Goal: Navigation & Orientation: Find specific page/section

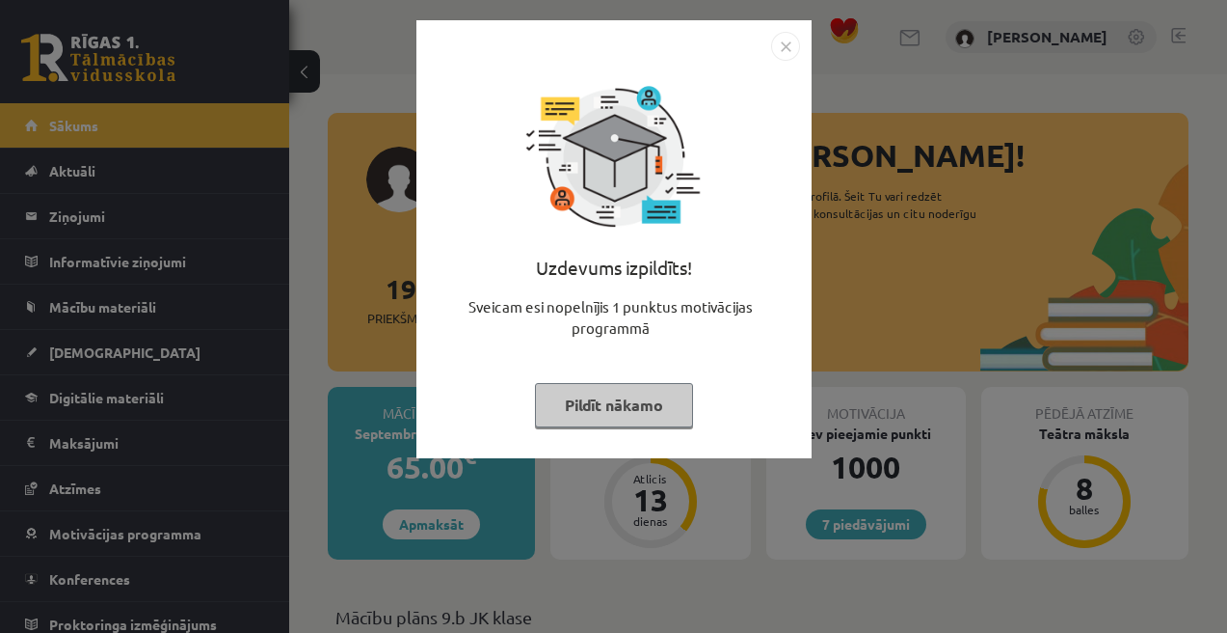
click at [562, 401] on button "Pildīt nākamo" at bounding box center [614, 405] width 158 height 44
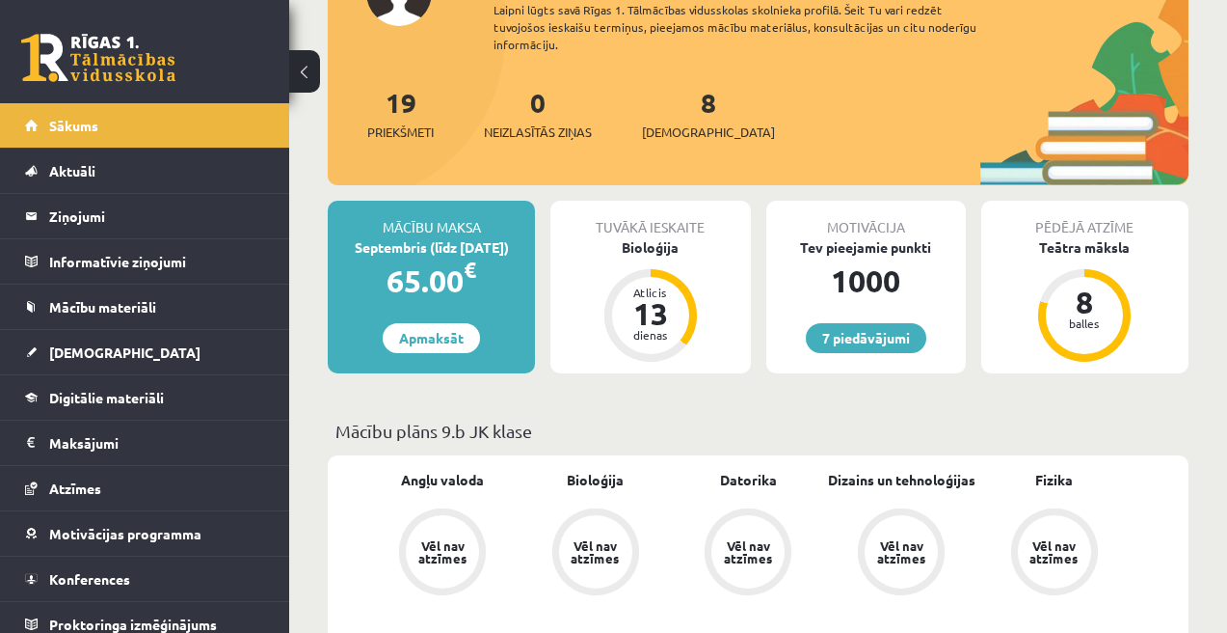
scroll to position [191, 0]
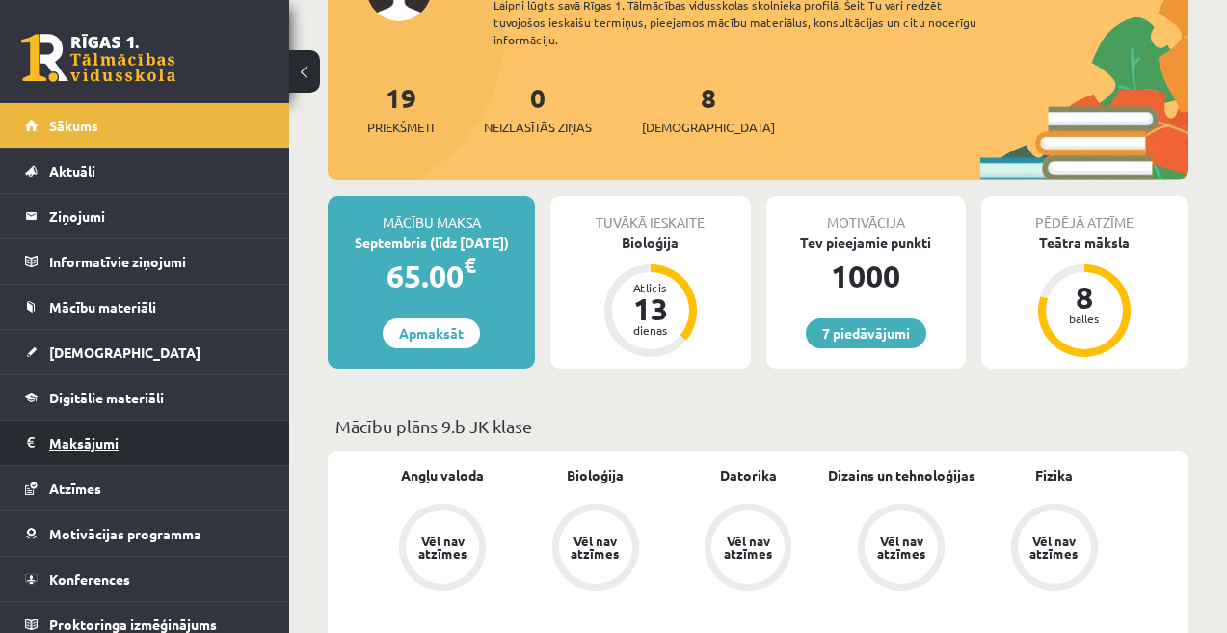
click at [180, 428] on legend "Maksājumi 0" at bounding box center [157, 442] width 216 height 44
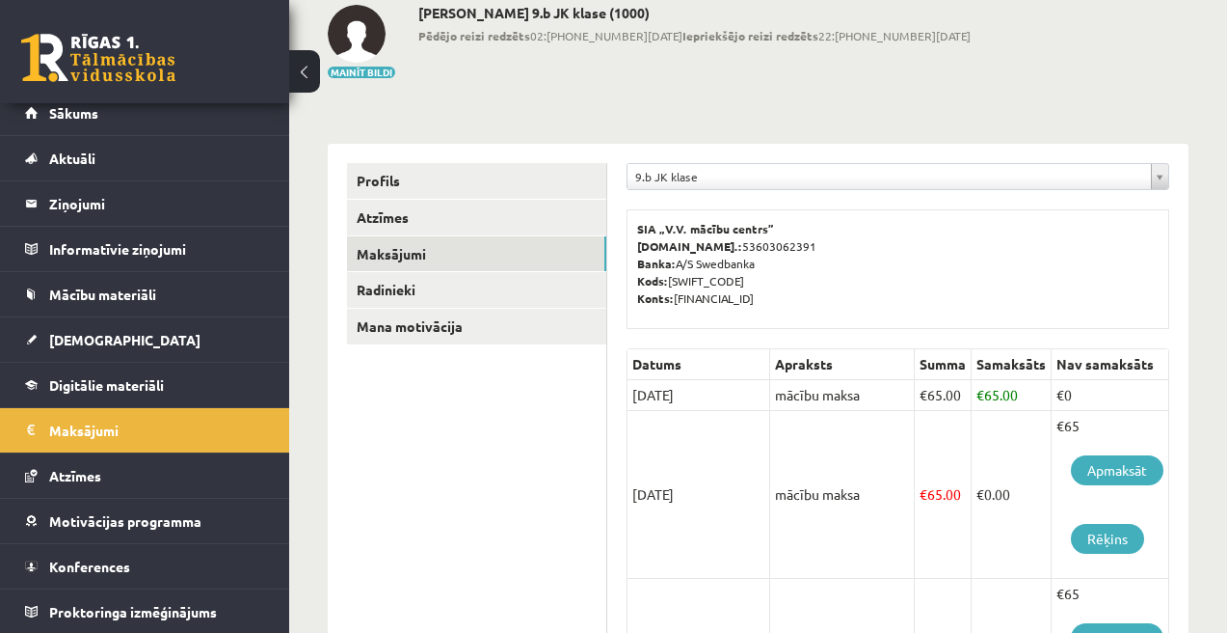
scroll to position [104, 0]
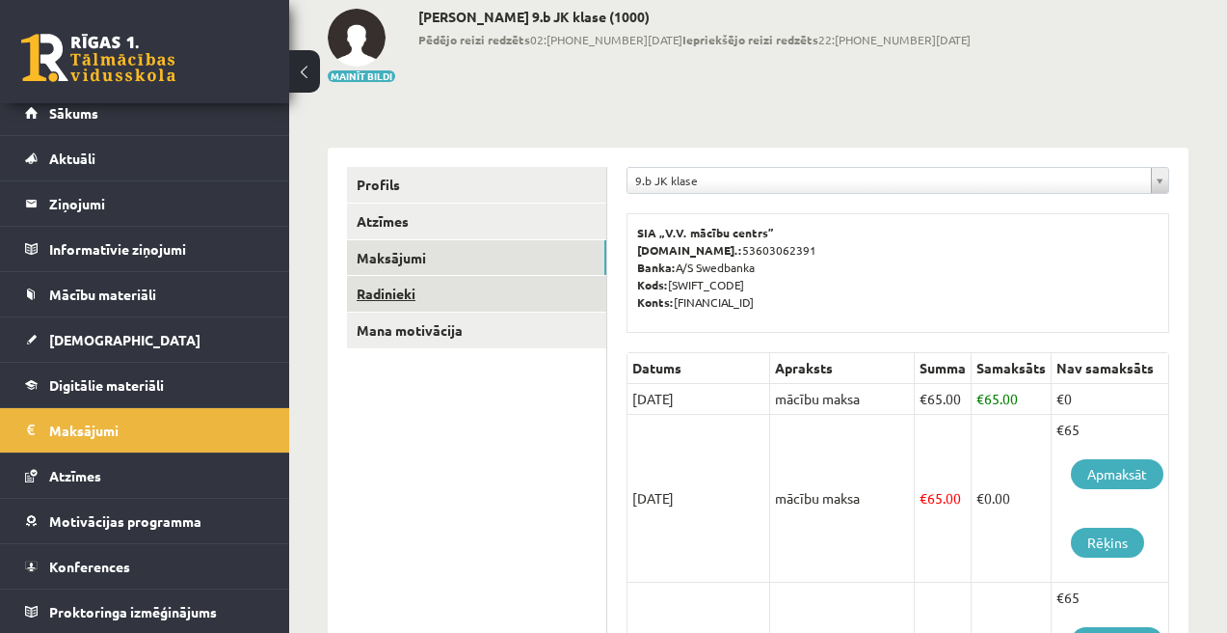
click at [526, 295] on link "Radinieki" at bounding box center [476, 294] width 259 height 36
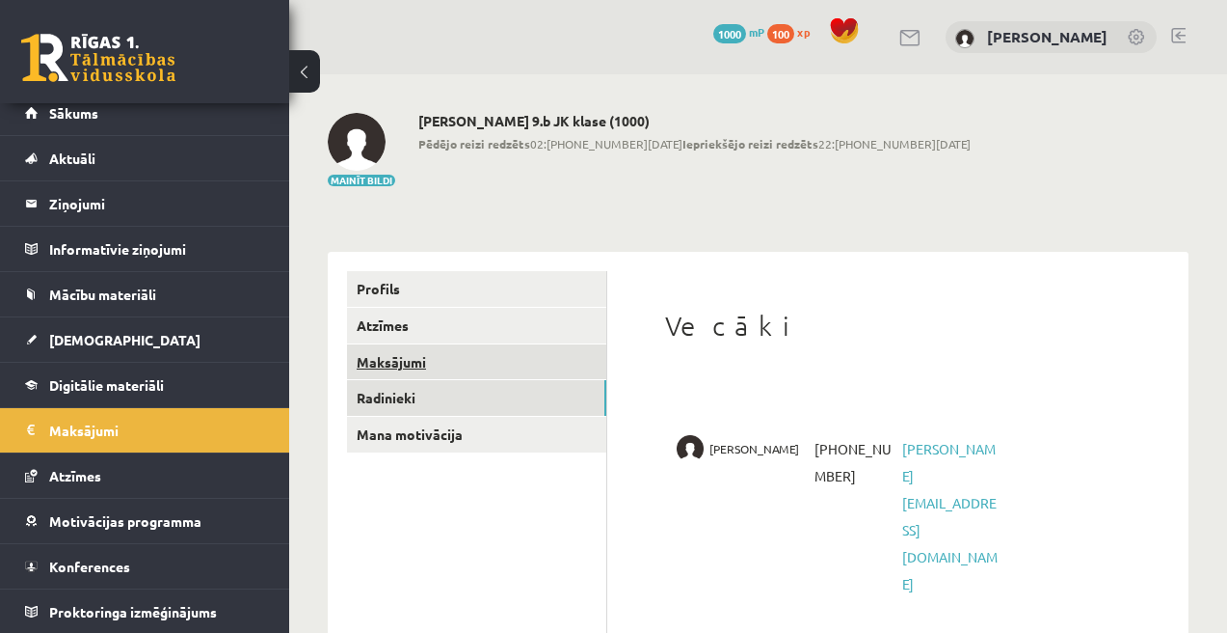
click at [422, 364] on link "Maksājumi" at bounding box center [476, 362] width 259 height 36
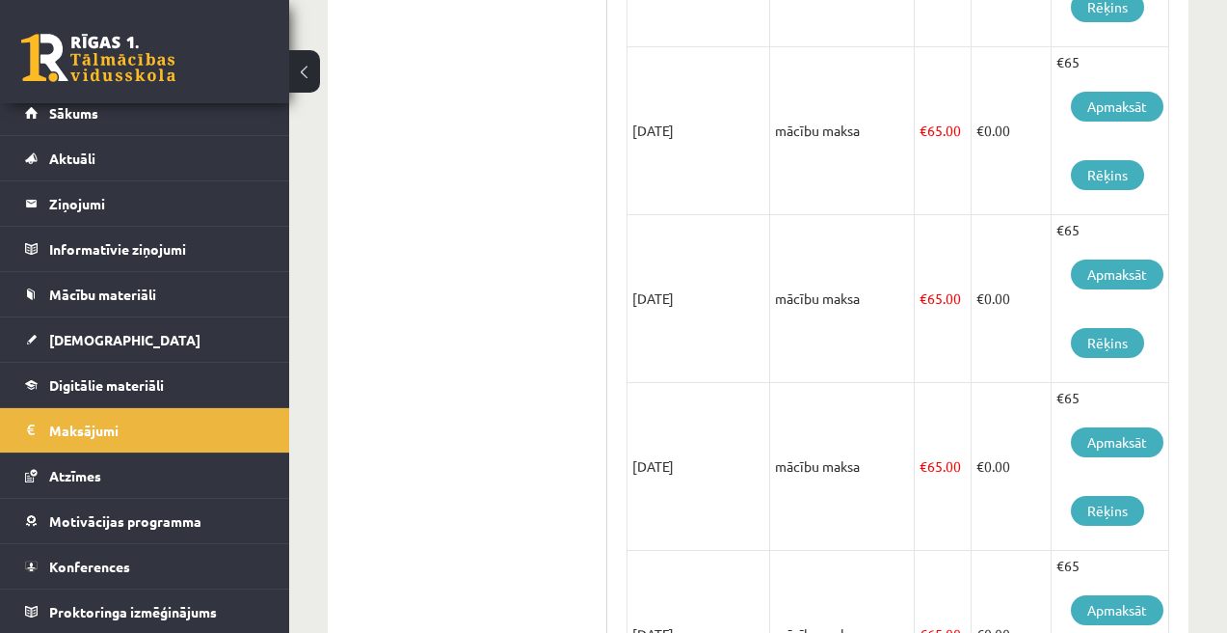
scroll to position [868, 0]
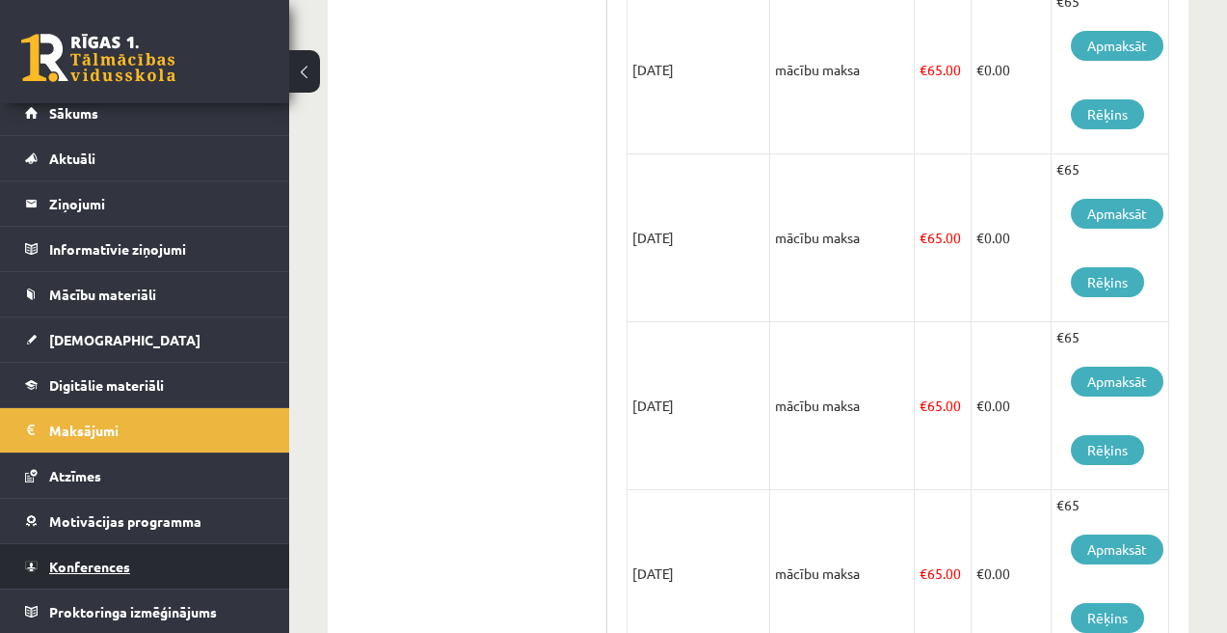
click at [154, 566] on link "Konferences" at bounding box center [145, 566] width 240 height 44
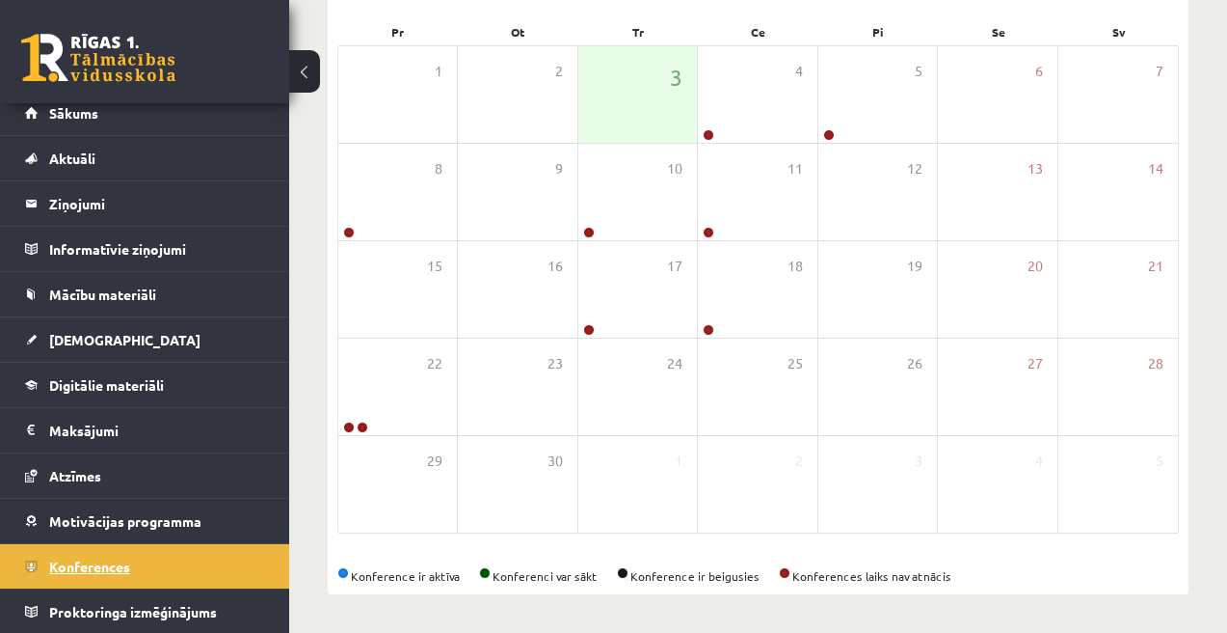
scroll to position [288, 0]
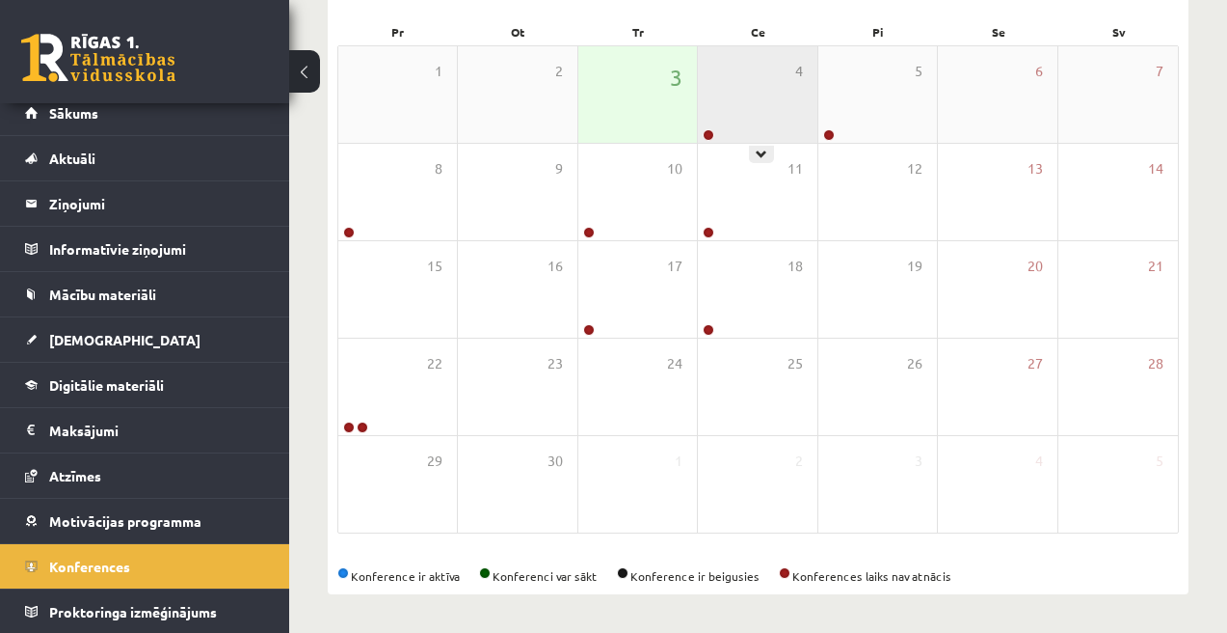
click at [768, 121] on div "4" at bounding box center [757, 94] width 119 height 96
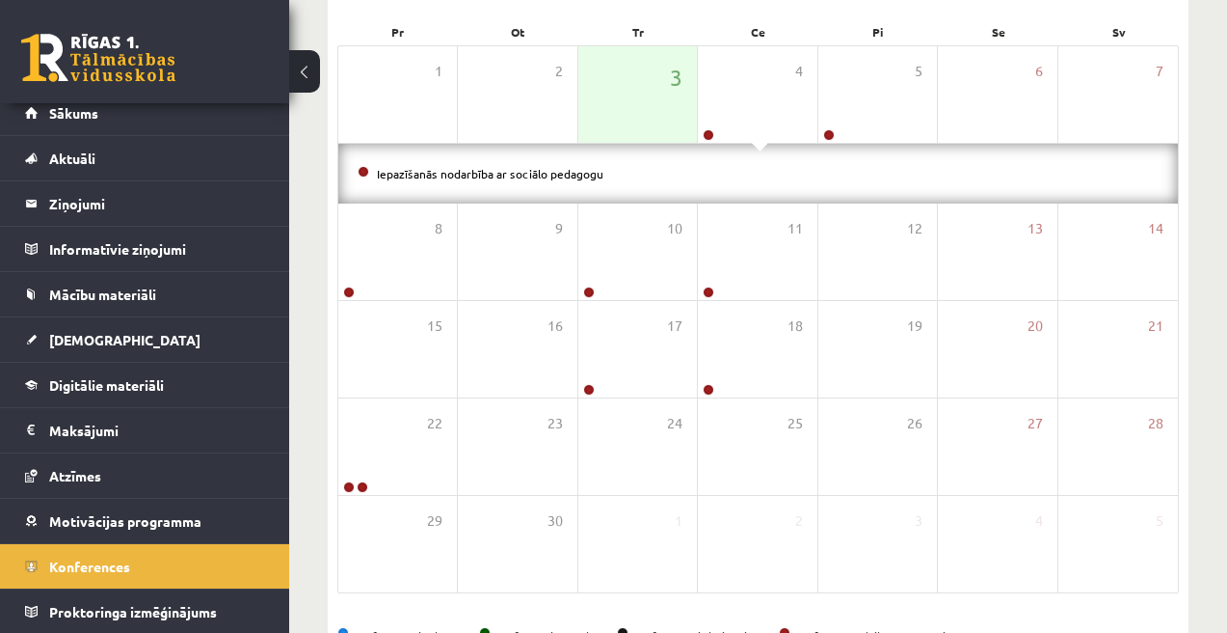
click at [629, 183] on div "Iepazīšanās nodarbība ar sociālo pedagogu" at bounding box center [758, 174] width 840 height 60
click at [585, 176] on link "Iepazīšanās nodarbība ar sociālo pedagogu" at bounding box center [490, 173] width 227 height 15
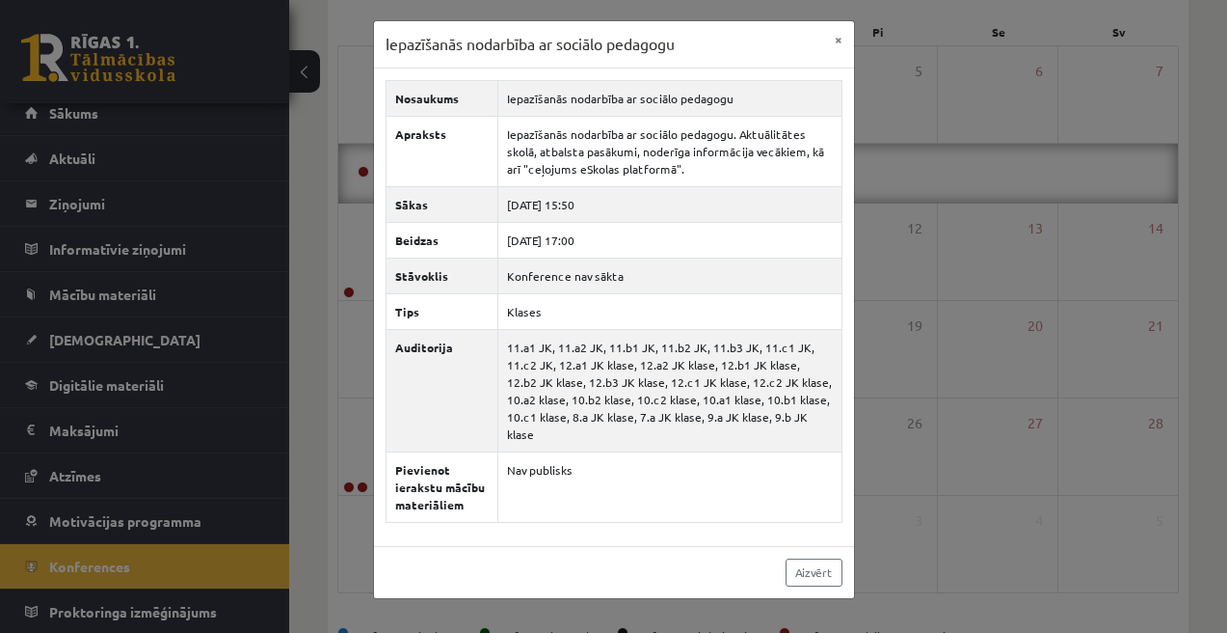
click at [923, 65] on div "Iepazīšanās nodarbība ar sociālo pedagogu × Nosaukums Iepazīšanās nodarbība ar …" at bounding box center [613, 316] width 1227 height 633
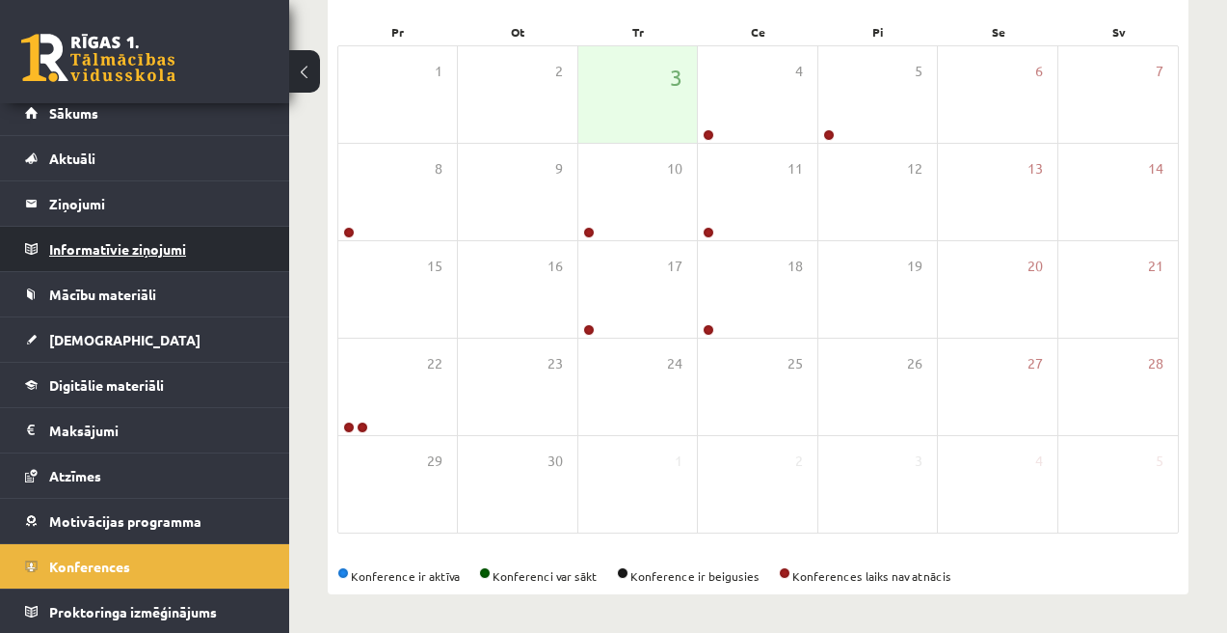
click at [209, 261] on legend "Informatīvie ziņojumi 0" at bounding box center [157, 249] width 216 height 44
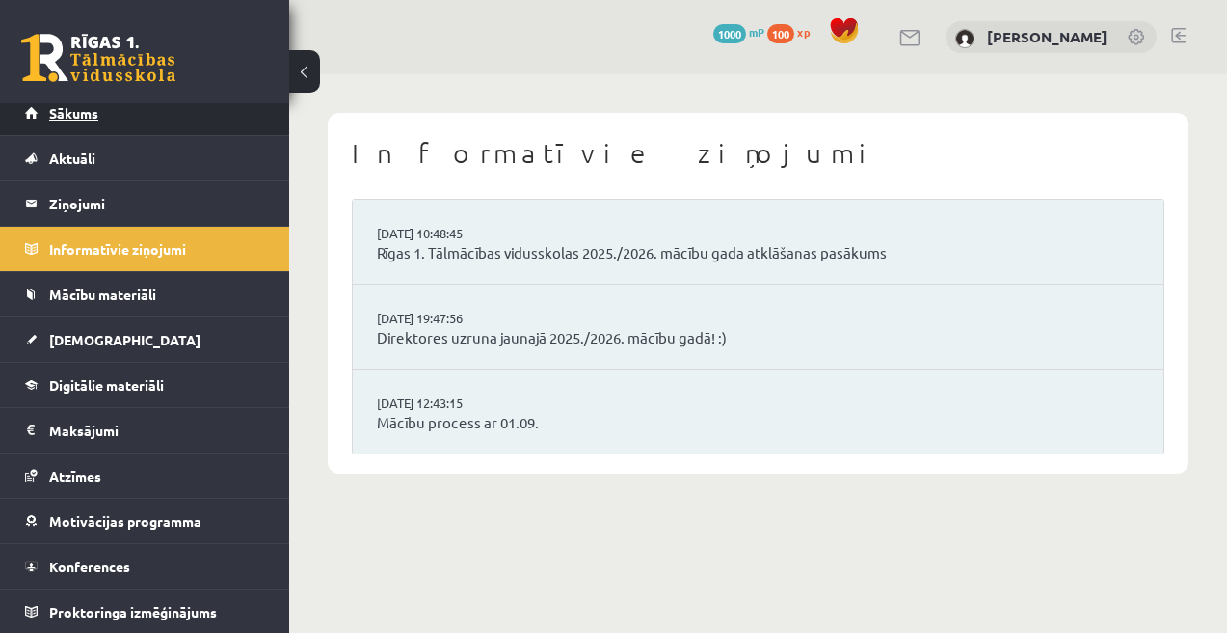
click at [155, 117] on link "Sākums" at bounding box center [145, 113] width 240 height 44
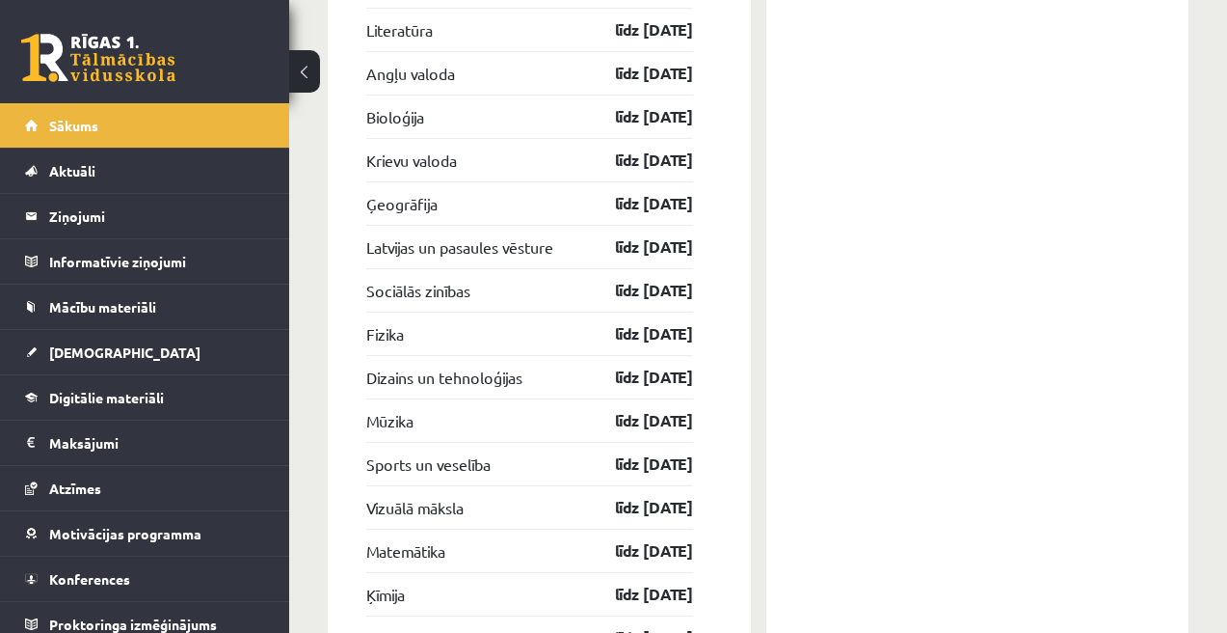
scroll to position [4928, 0]
